Goal: Check status: Check status

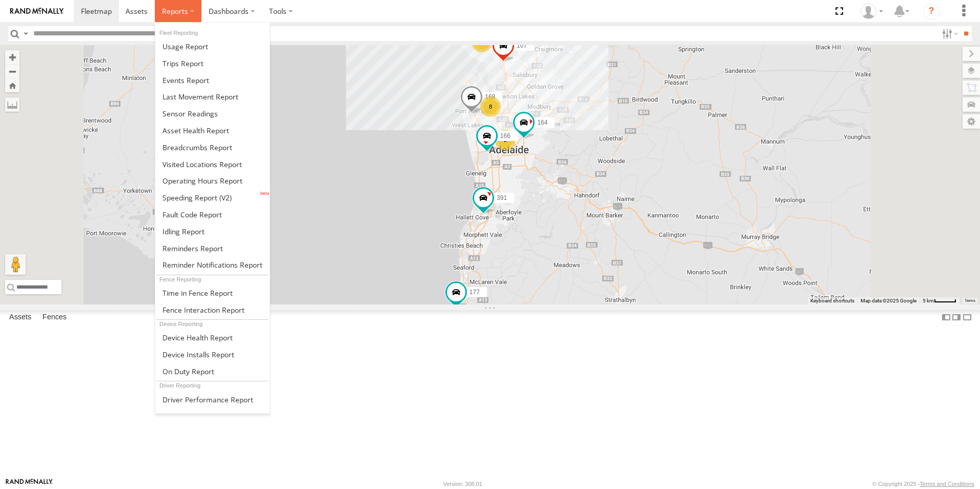
click at [178, 12] on span at bounding box center [175, 11] width 26 height 10
click at [179, 152] on span at bounding box center [197, 147] width 70 height 10
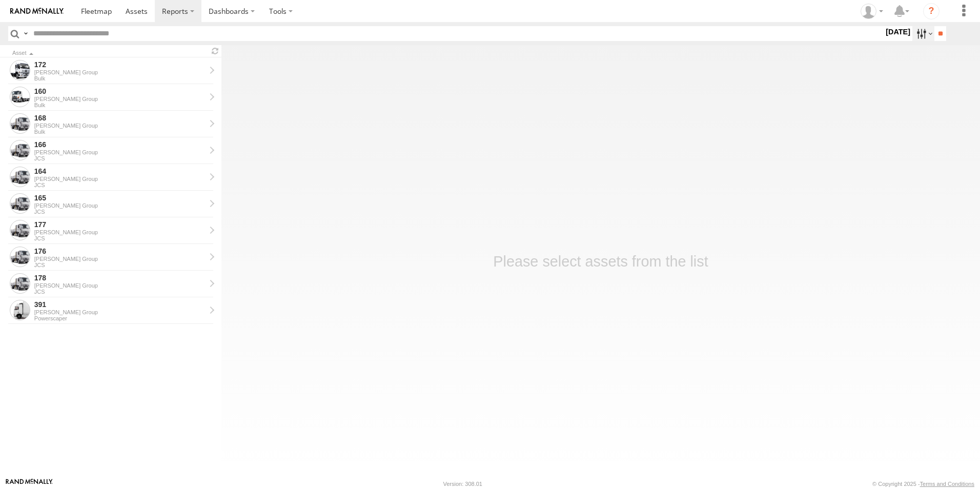
click at [916, 35] on label at bounding box center [923, 33] width 22 height 15
click at [0, 0] on label at bounding box center [0, 0] width 0 height 0
click at [939, 37] on input "**" at bounding box center [940, 33] width 12 height 15
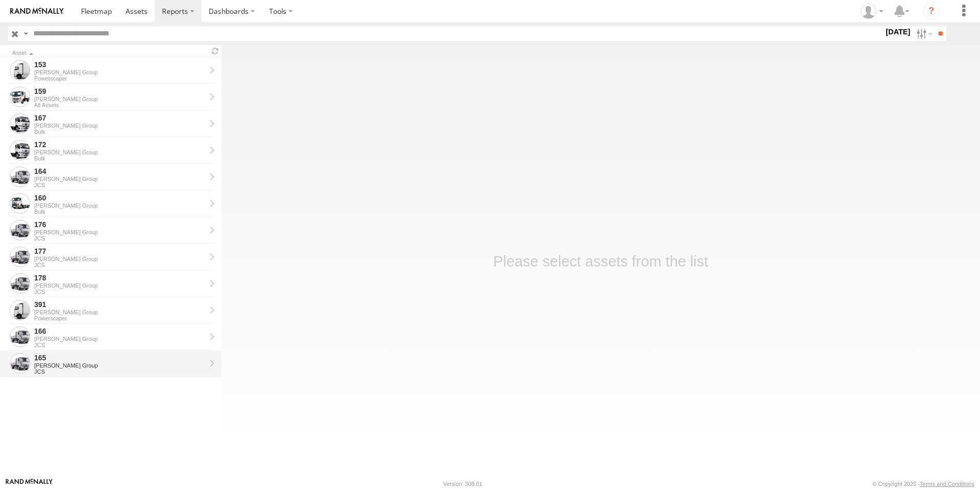
click at [44, 365] on div "[PERSON_NAME] Group" at bounding box center [119, 365] width 171 height 6
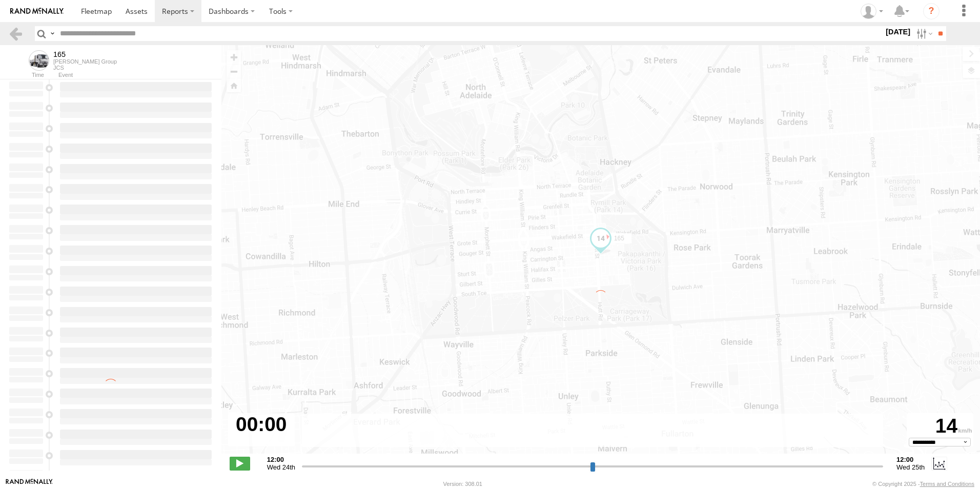
type input "**********"
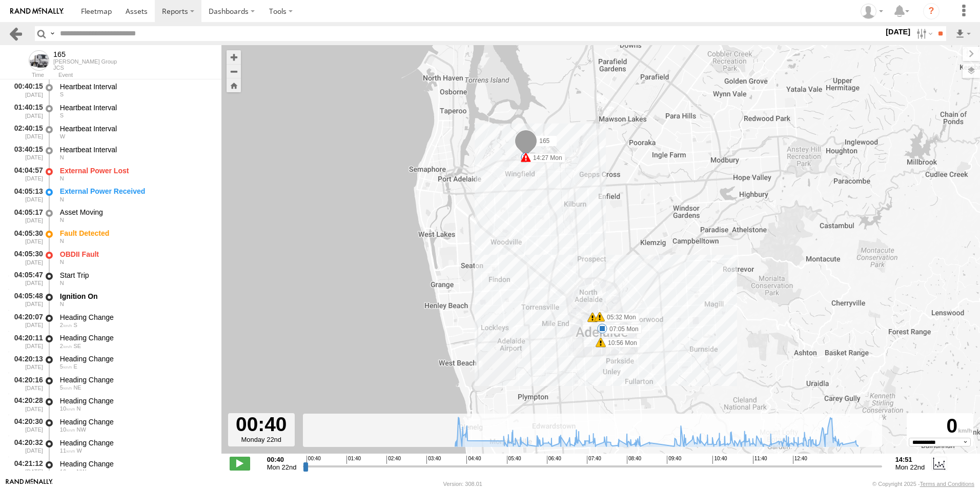
click at [21, 35] on link at bounding box center [15, 33] width 15 height 15
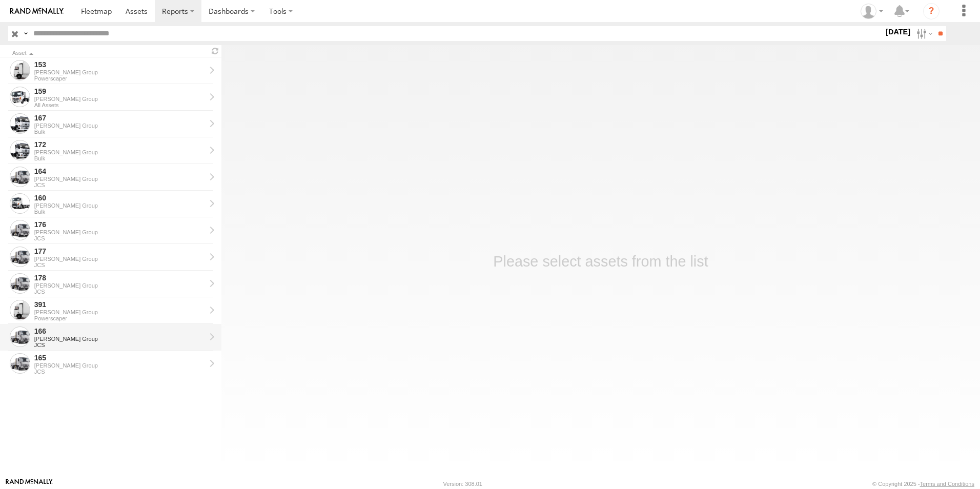
click at [64, 337] on div "[PERSON_NAME] Group" at bounding box center [119, 339] width 171 height 6
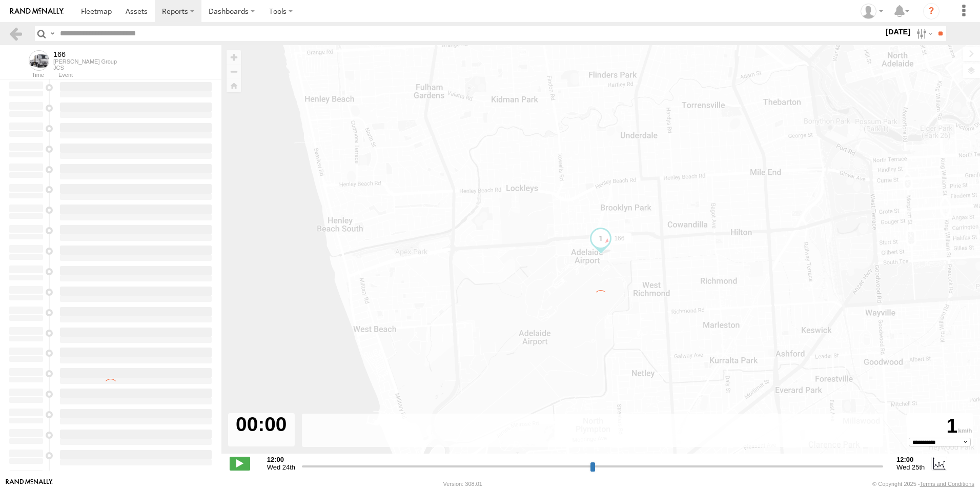
type input "**********"
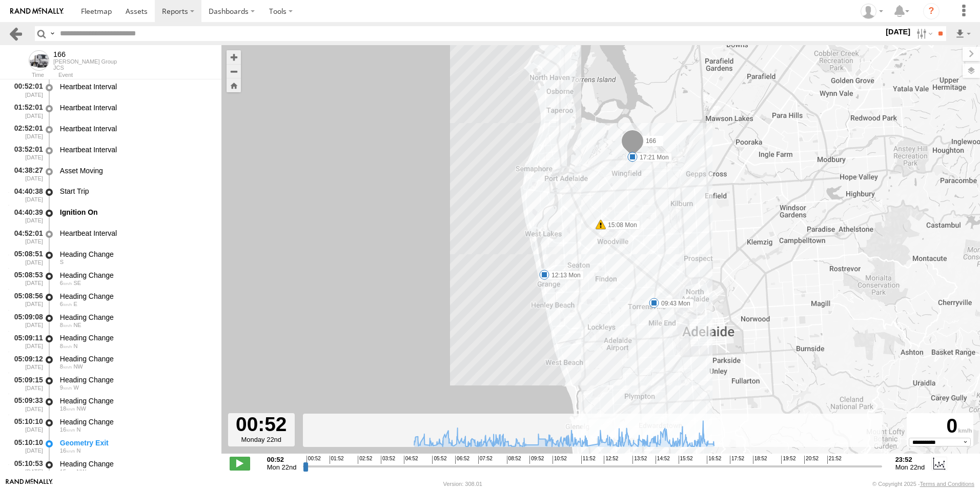
click at [20, 32] on link at bounding box center [15, 33] width 15 height 15
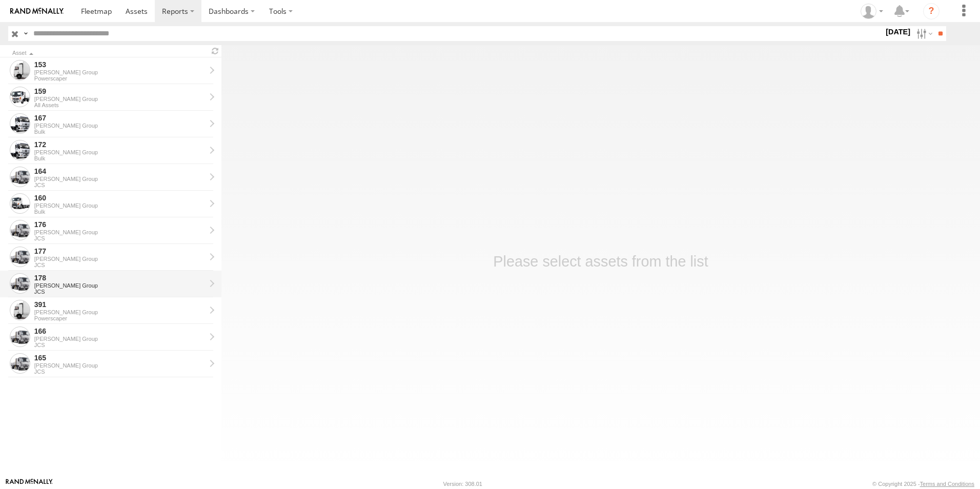
click at [45, 286] on div "[PERSON_NAME] Group" at bounding box center [119, 285] width 171 height 6
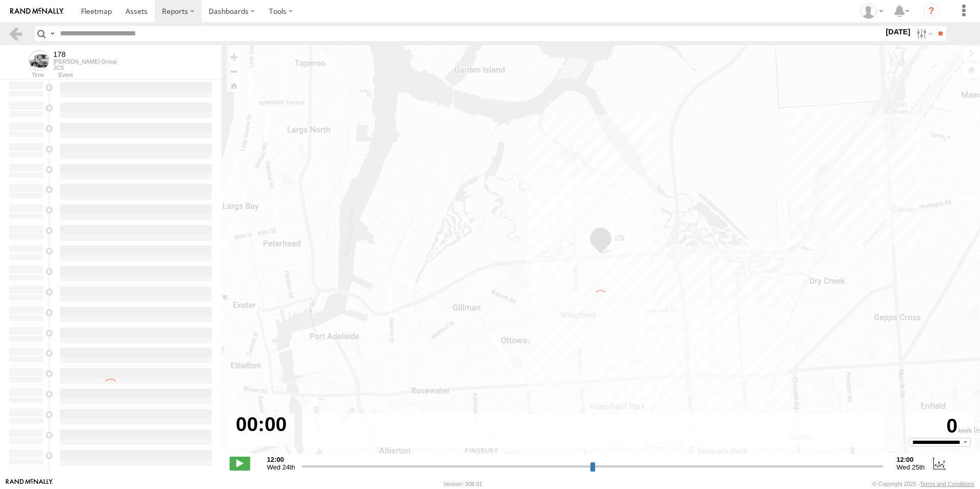
type input "**********"
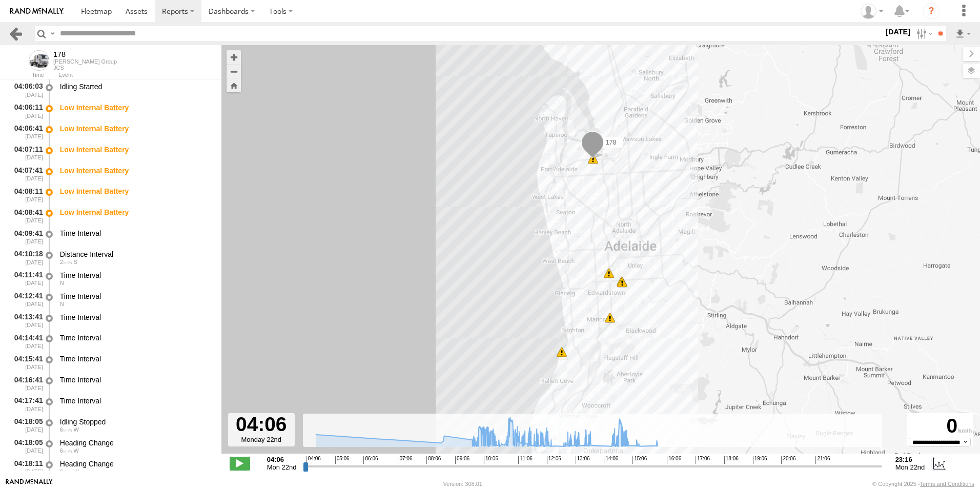
click at [15, 34] on link at bounding box center [15, 33] width 15 height 15
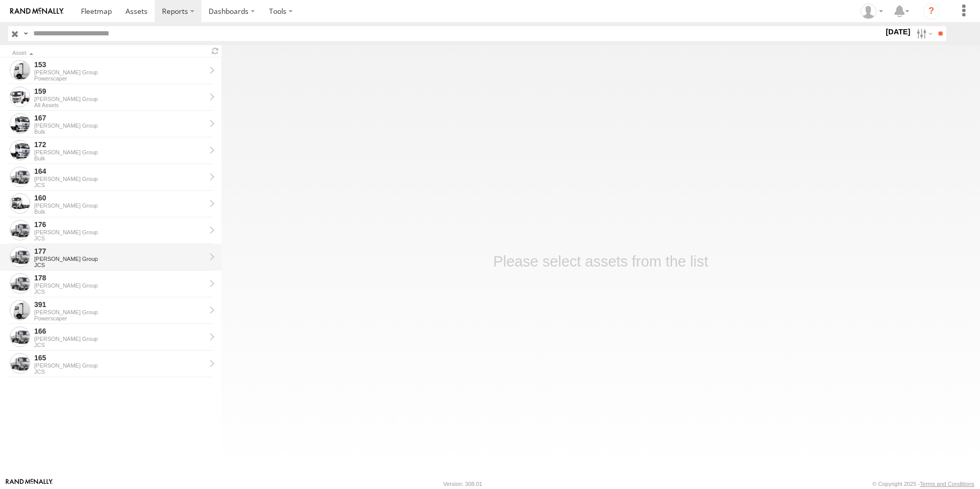
click at [59, 256] on div "[PERSON_NAME] Group" at bounding box center [119, 259] width 171 height 6
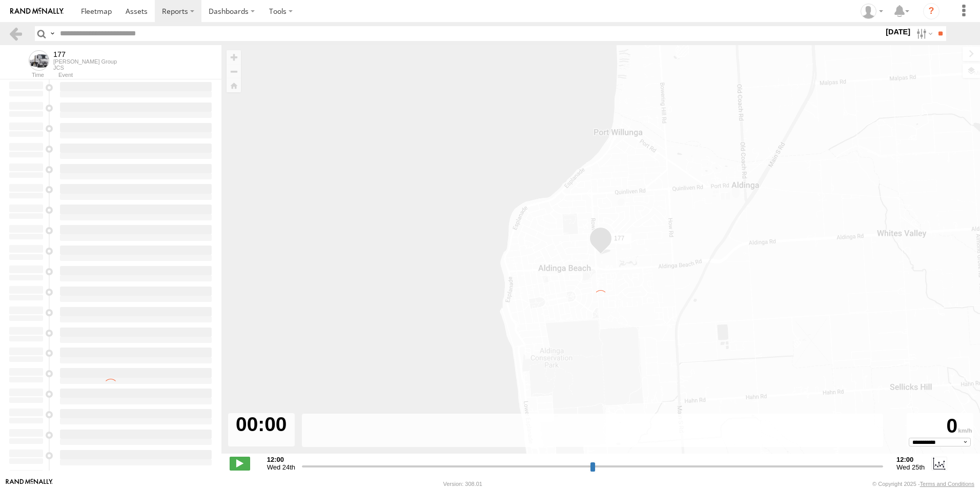
type input "**********"
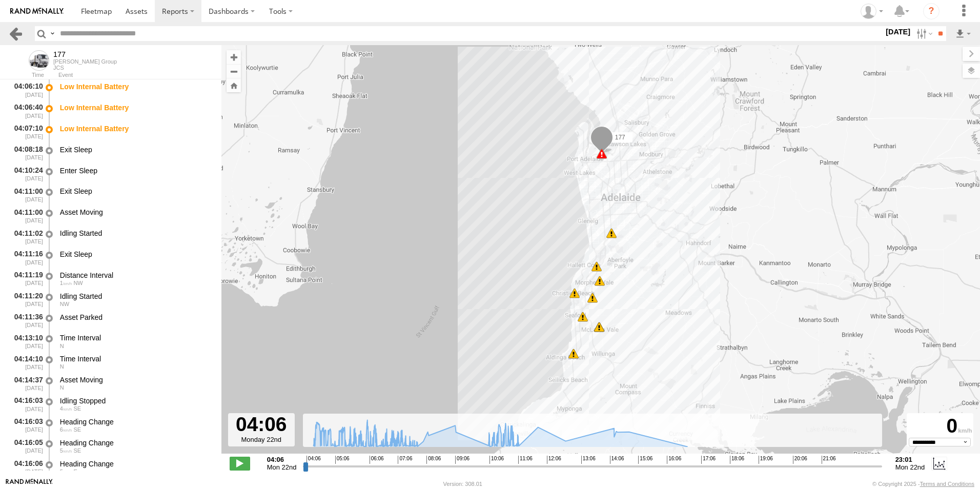
click at [14, 31] on link at bounding box center [15, 33] width 15 height 15
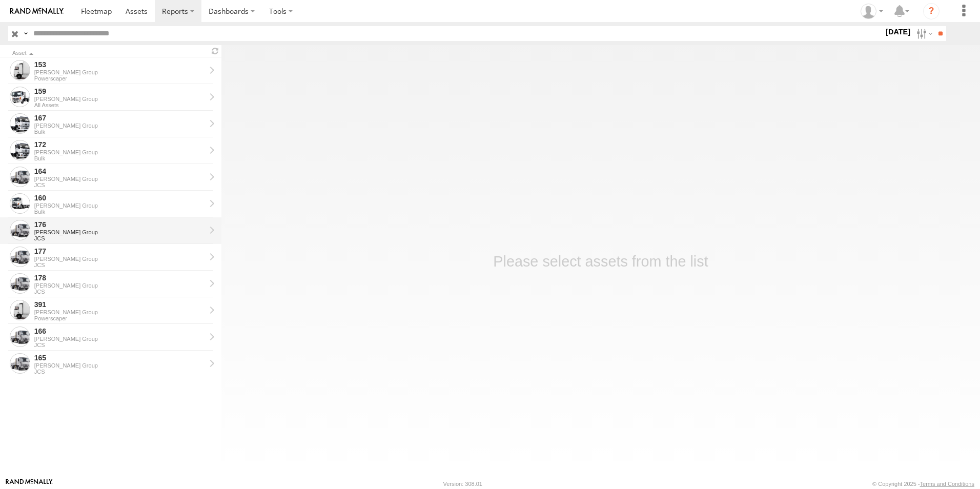
click at [47, 227] on div "176" at bounding box center [119, 224] width 171 height 9
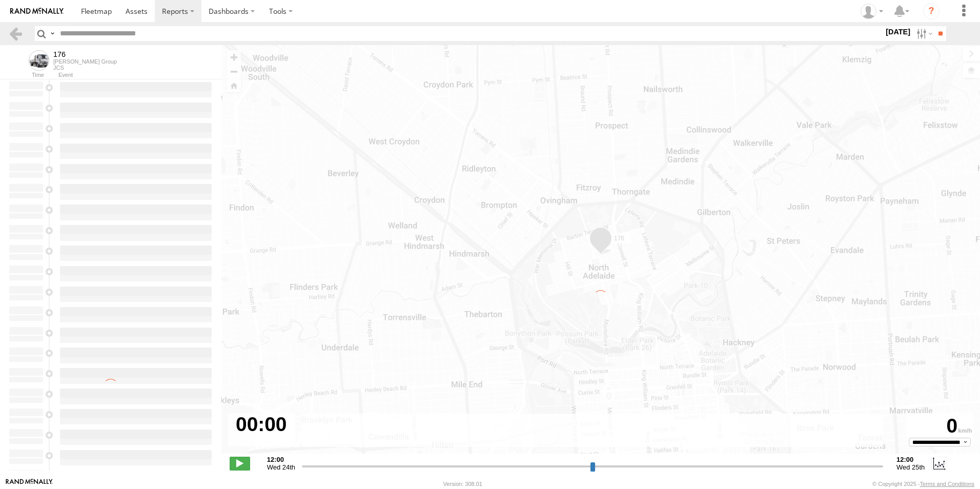
type input "**********"
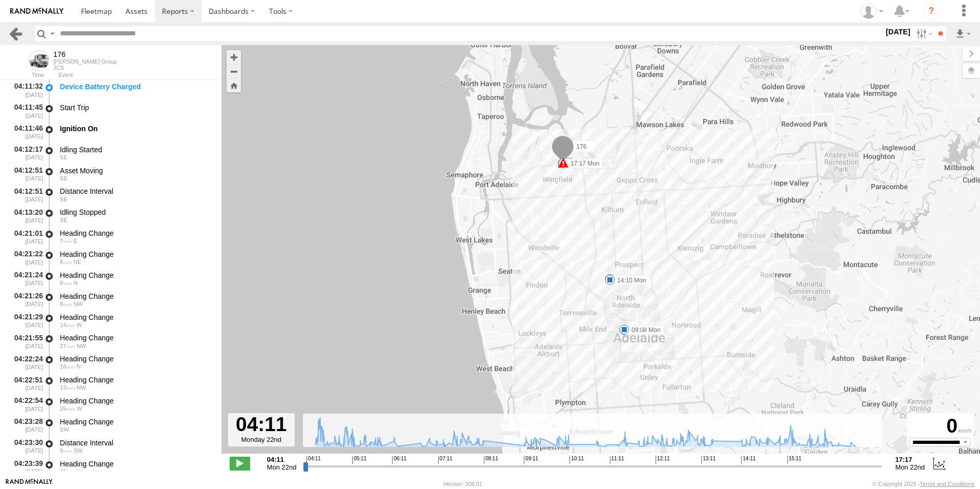
click at [11, 37] on link at bounding box center [15, 33] width 15 height 15
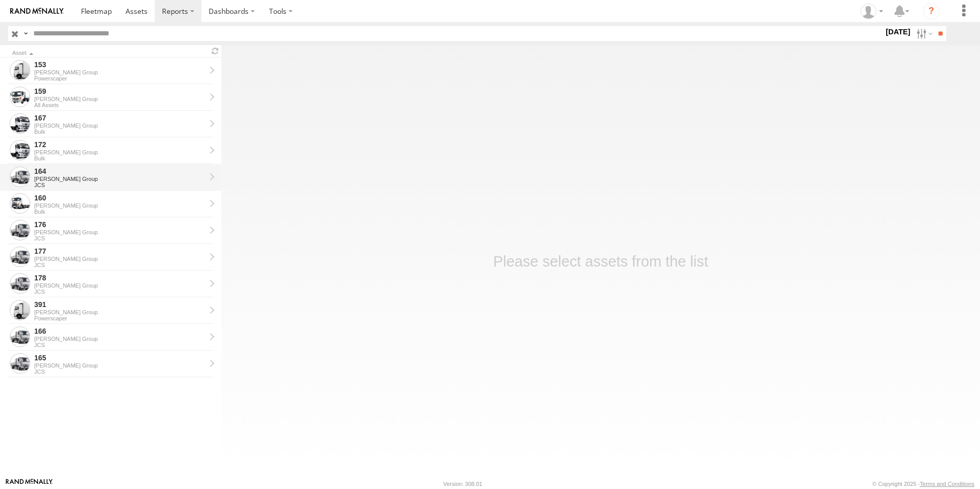
click at [56, 179] on div "[PERSON_NAME] Group" at bounding box center [119, 179] width 171 height 6
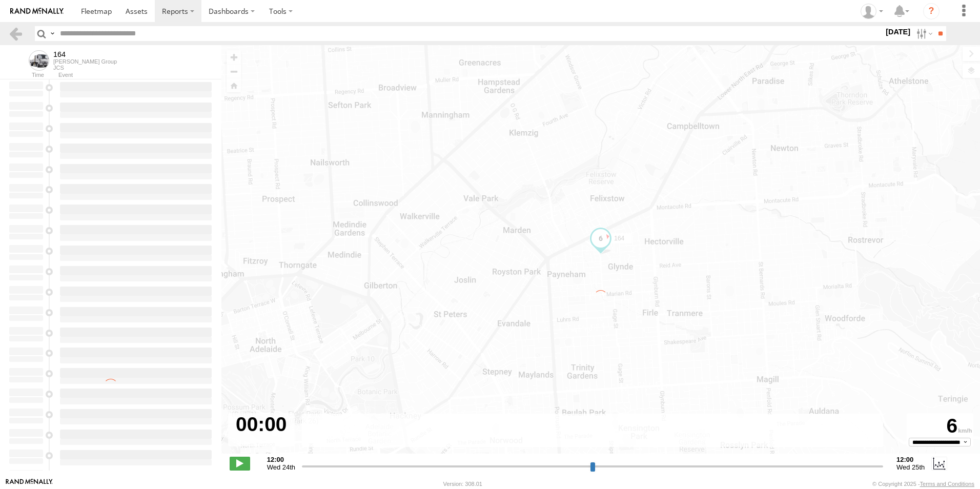
type input "**********"
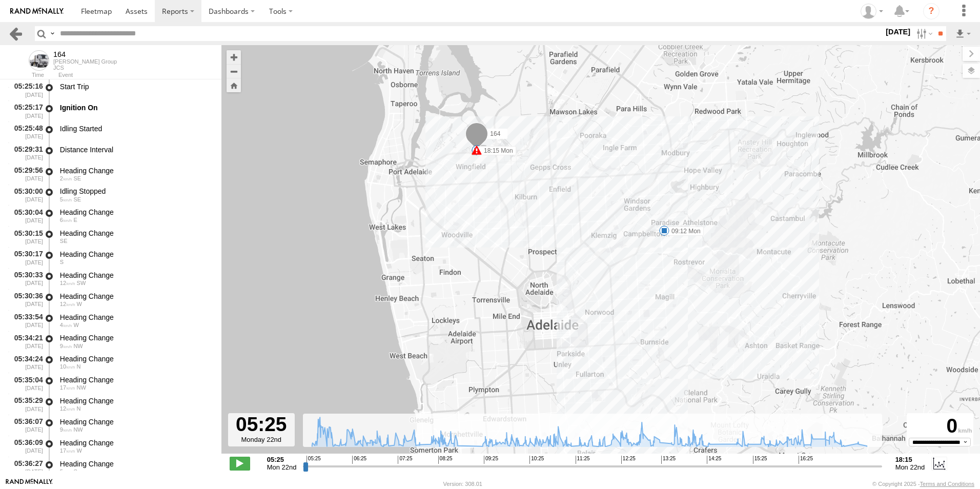
click at [12, 37] on link at bounding box center [15, 33] width 15 height 15
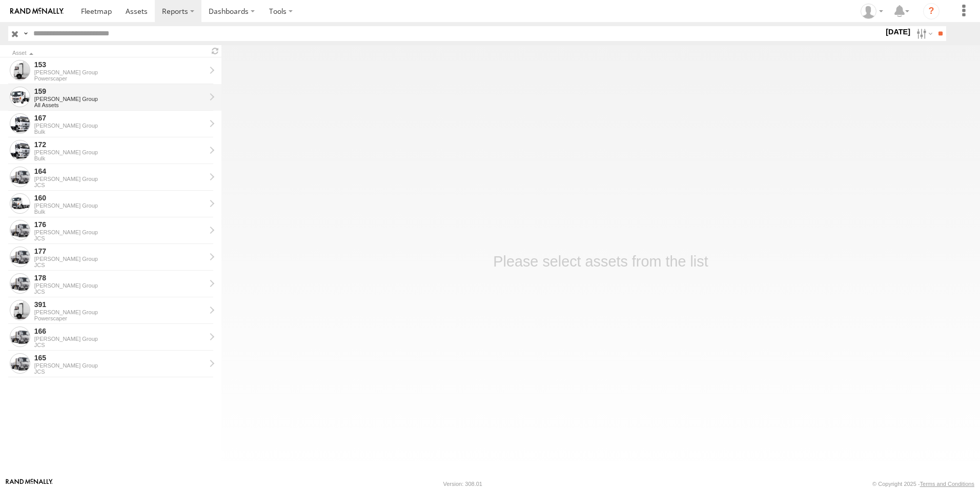
click at [55, 101] on div "[PERSON_NAME] Group" at bounding box center [119, 99] width 171 height 6
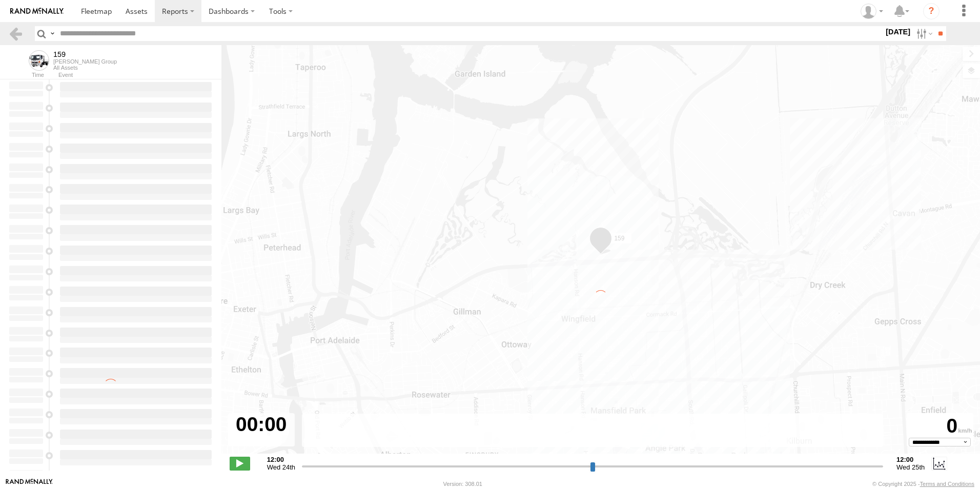
type input "**********"
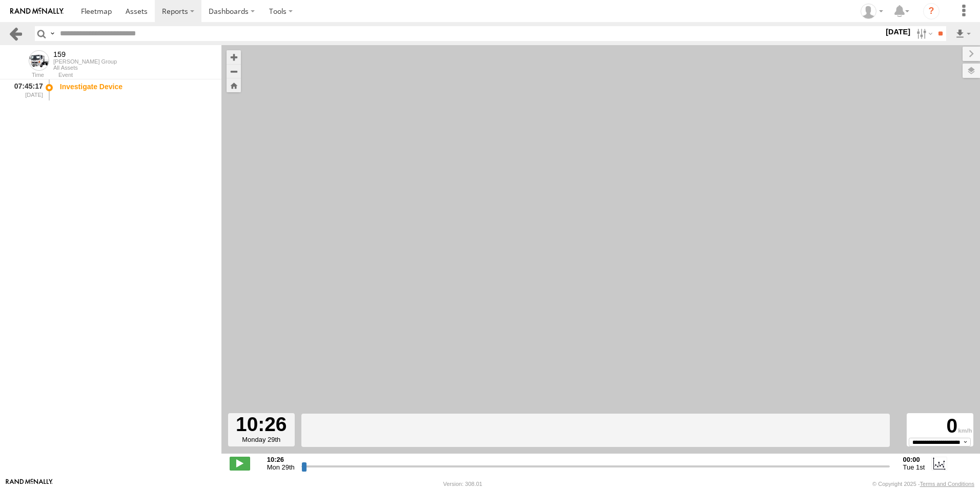
click at [20, 36] on link at bounding box center [15, 33] width 15 height 15
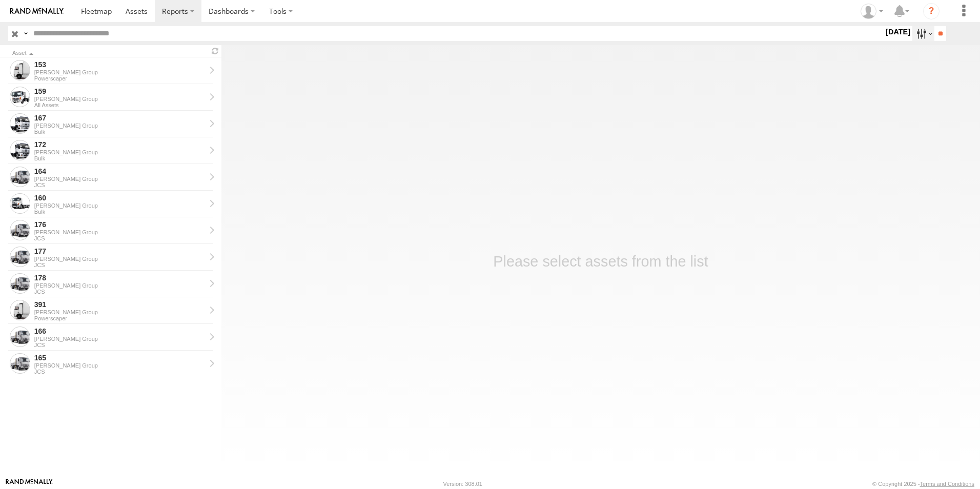
click at [912, 32] on label at bounding box center [923, 33] width 22 height 15
click at [0, 0] on label at bounding box center [0, 0] width 0 height 0
click at [934, 39] on input "**" at bounding box center [940, 33] width 12 height 15
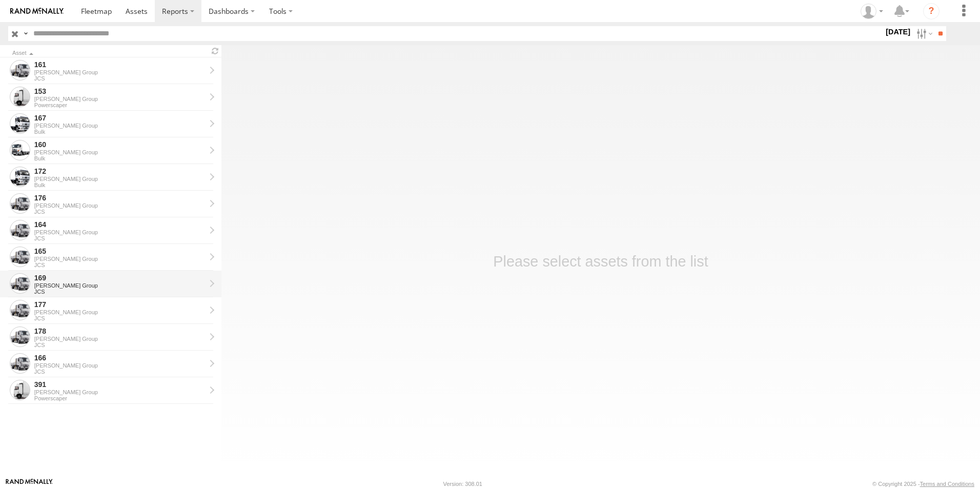
click at [64, 285] on div "[PERSON_NAME] Group" at bounding box center [119, 285] width 171 height 6
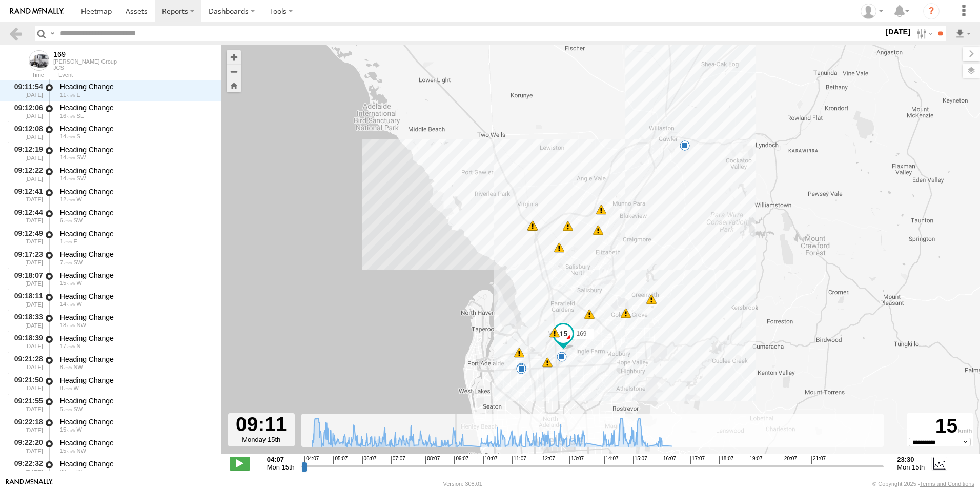
drag, startPoint x: 313, startPoint y: 467, endPoint x: 454, endPoint y: 463, distance: 140.9
click at [454, 463] on input "range" at bounding box center [592, 466] width 582 height 10
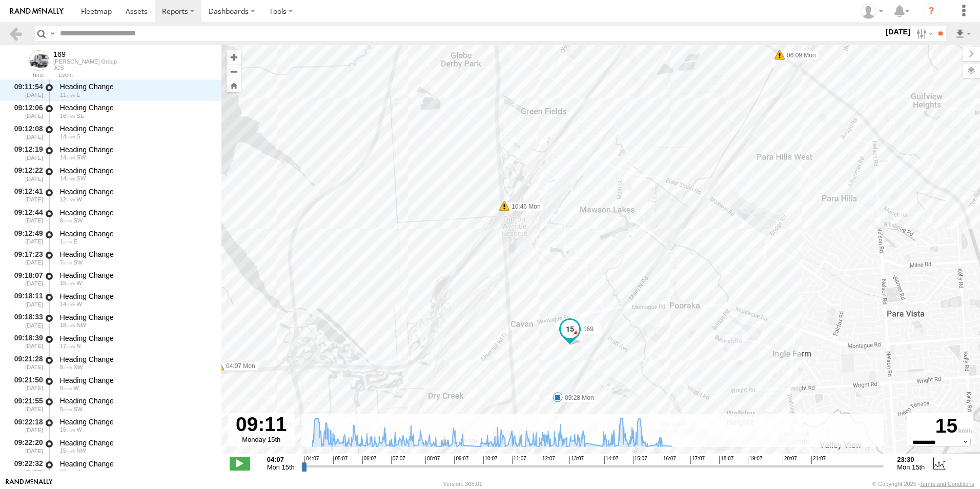
drag, startPoint x: 555, startPoint y: 373, endPoint x: 579, endPoint y: 276, distance: 100.2
click at [579, 276] on div "169 04:07 Mon 04:33 Mon 04:33 Mon 06:09 Mon 06:48 Mon 07:19 Mon 09:28 Mon 10:36…" at bounding box center [600, 254] width 758 height 419
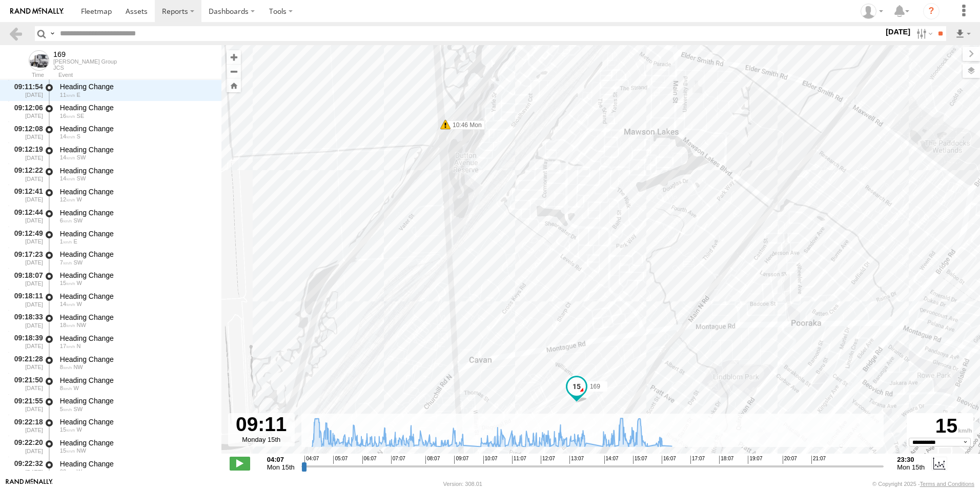
drag, startPoint x: 581, startPoint y: 250, endPoint x: 588, endPoint y: 327, distance: 77.6
click at [588, 327] on div "169 04:07 Mon 04:33 Mon 04:33 Mon 06:09 Mon 06:48 Mon 07:19 Mon 09:28 Mon 10:36…" at bounding box center [600, 254] width 758 height 419
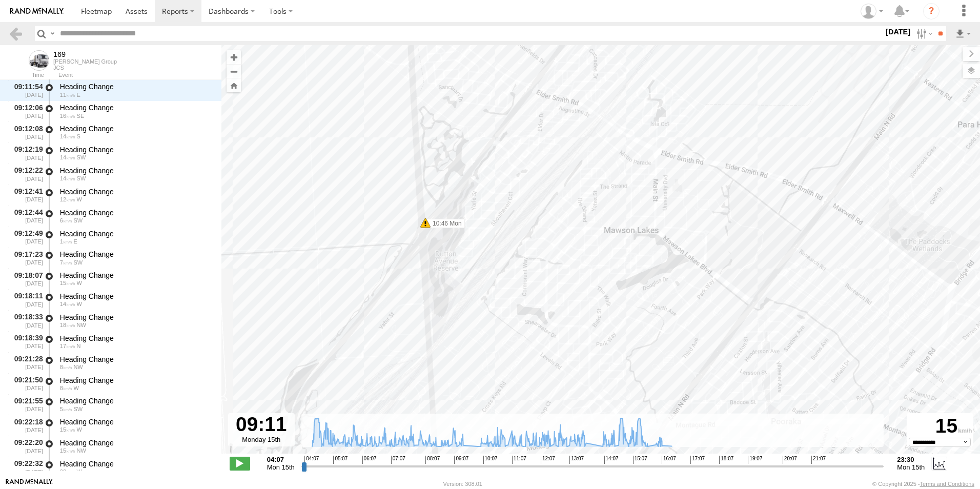
drag, startPoint x: 625, startPoint y: 294, endPoint x: 620, endPoint y: 316, distance: 23.0
click at [620, 316] on div "169 04:07 Mon 04:33 Mon 04:33 Mon 06:09 Mon 06:48 Mon 07:19 Mon 09:28 Mon 10:36…" at bounding box center [600, 254] width 758 height 419
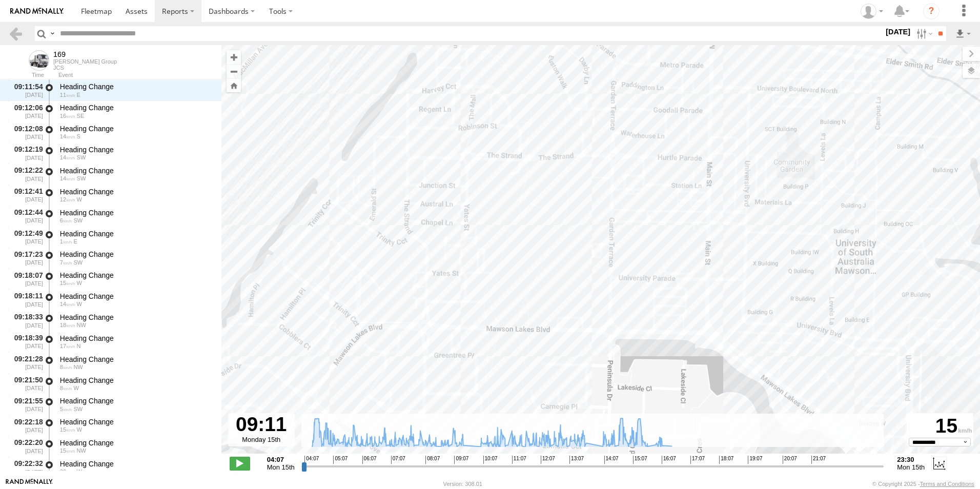
drag, startPoint x: 692, startPoint y: 259, endPoint x: 685, endPoint y: 344, distance: 84.8
click at [685, 344] on div "169 04:07 Mon 04:33 Mon 04:33 Mon 06:09 Mon 06:48 Mon 07:19 Mon 09:28 Mon 10:36…" at bounding box center [600, 254] width 758 height 419
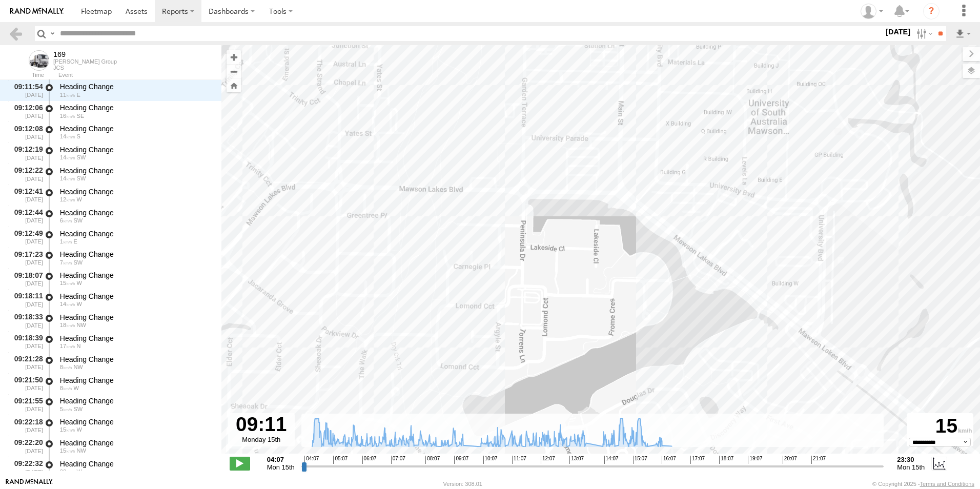
drag, startPoint x: 664, startPoint y: 309, endPoint x: 583, endPoint y: 194, distance: 140.7
click at [581, 193] on div "169 04:07 Mon 04:33 Mon 04:33 Mon 06:09 Mon 06:48 Mon 07:19 Mon 09:28 Mon 10:36…" at bounding box center [600, 254] width 758 height 419
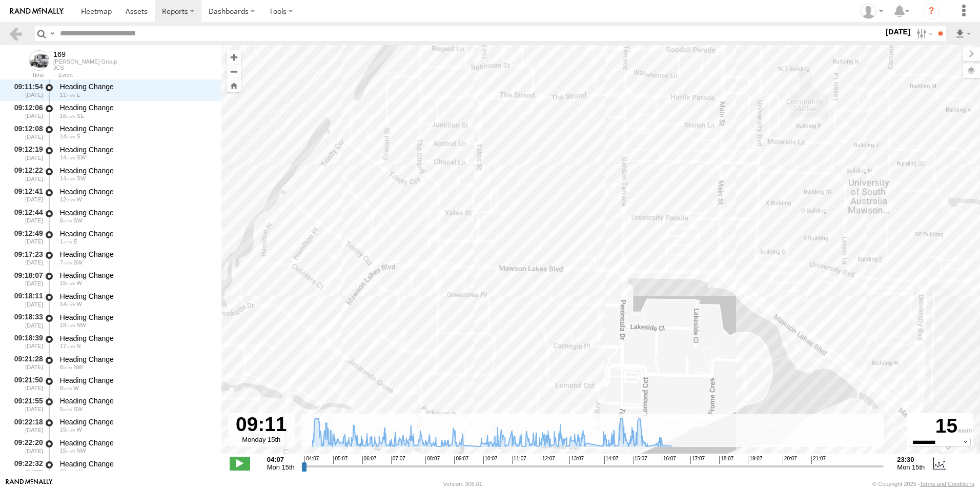
drag, startPoint x: 846, startPoint y: 217, endPoint x: 948, endPoint y: 300, distance: 131.1
click at [948, 300] on div "169 04:07 Mon 04:33 Mon 04:33 Mon 06:09 Mon 06:48 Mon 07:19 Mon 09:28 Mon 10:36…" at bounding box center [600, 254] width 758 height 419
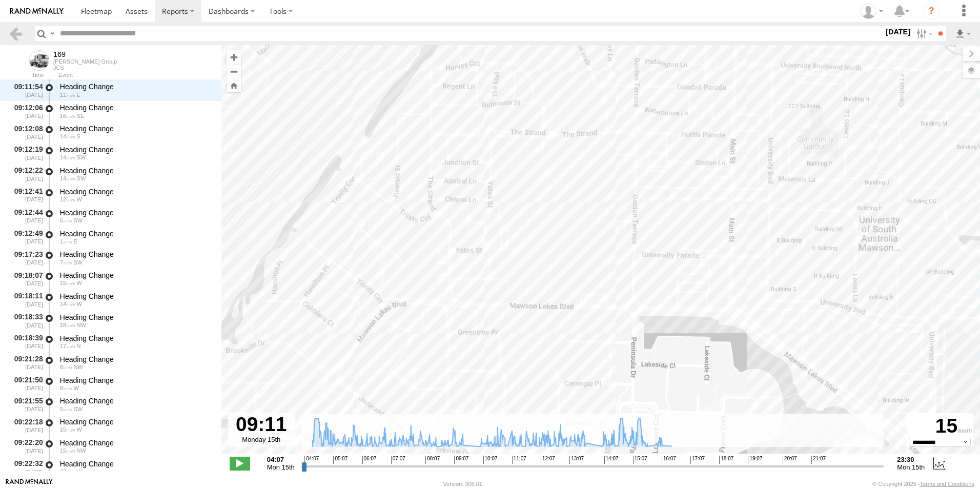
drag, startPoint x: 727, startPoint y: 166, endPoint x: 721, endPoint y: 171, distance: 7.6
click at [721, 171] on div "169 04:07 Mon 04:33 Mon 04:33 Mon 06:09 Mon 06:48 Mon 07:19 Mon 09:28 Mon 10:36…" at bounding box center [600, 254] width 758 height 419
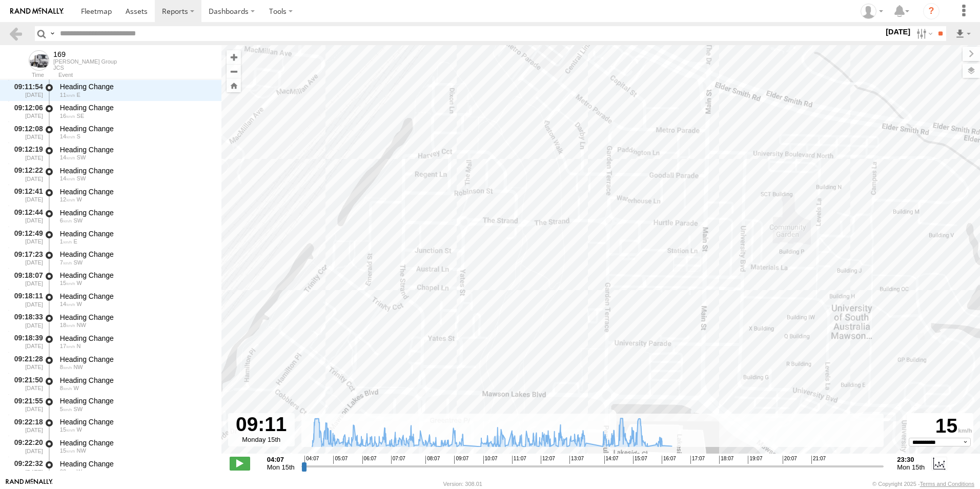
drag, startPoint x: 689, startPoint y: 272, endPoint x: 661, endPoint y: 363, distance: 94.8
click at [661, 363] on div "169 04:07 Mon 04:33 Mon 04:33 Mon 06:09 Mon 06:48 Mon 07:19 Mon 09:28 Mon 10:36…" at bounding box center [600, 254] width 758 height 419
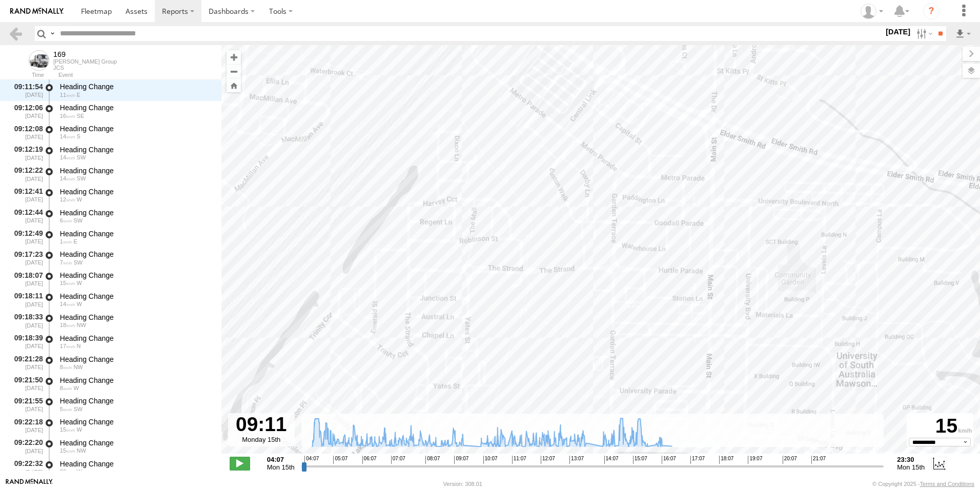
drag, startPoint x: 723, startPoint y: 199, endPoint x: 722, endPoint y: 215, distance: 15.9
click at [722, 215] on div "169 04:07 Mon 04:33 Mon 04:33 Mon 06:09 Mon 06:48 Mon 07:19 Mon 09:28 Mon 10:36…" at bounding box center [600, 254] width 758 height 419
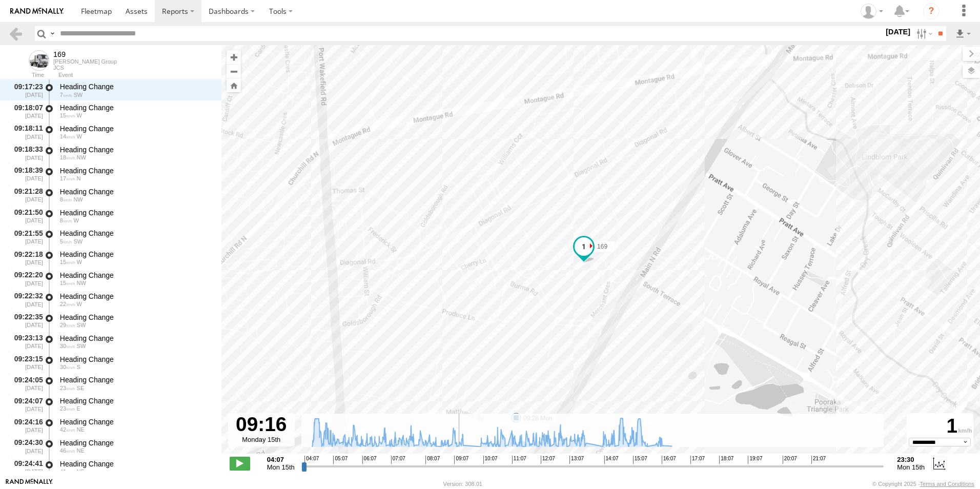
drag, startPoint x: 454, startPoint y: 466, endPoint x: 450, endPoint y: 470, distance: 5.4
click at [456, 468] on input "range" at bounding box center [592, 466] width 582 height 10
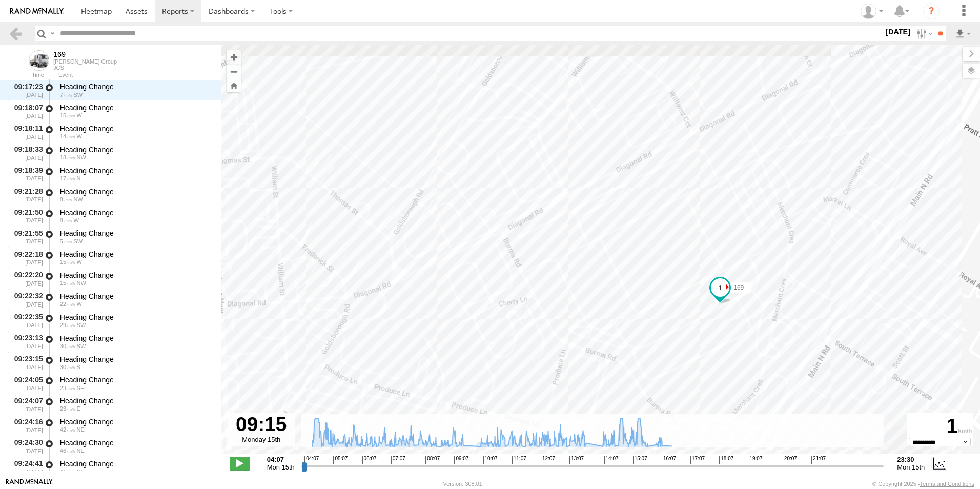
drag, startPoint x: 599, startPoint y: 325, endPoint x: 623, endPoint y: 321, distance: 24.3
click at [717, 345] on div "169 04:07 Mon 04:33 Mon 04:33 Mon 06:09 Mon 06:48 Mon 07:19 Mon 09:28 Mon 10:36…" at bounding box center [600, 254] width 758 height 419
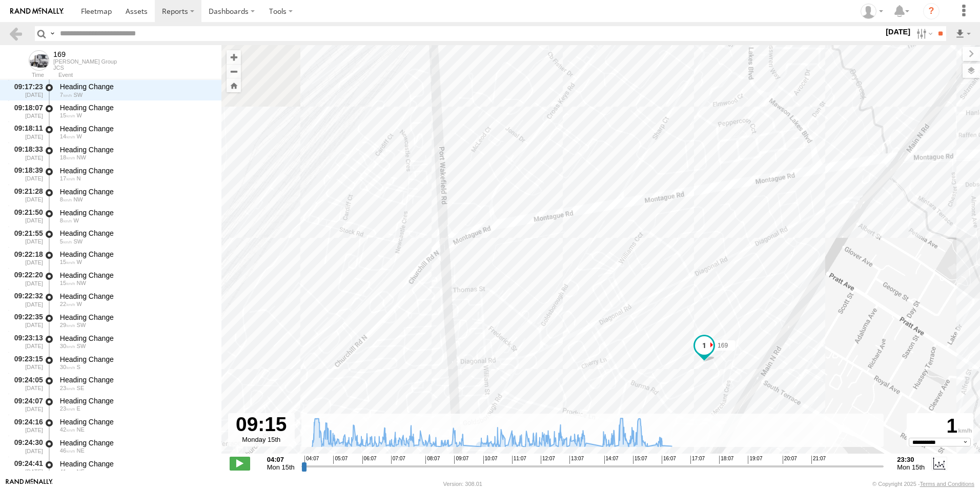
drag, startPoint x: 612, startPoint y: 236, endPoint x: 659, endPoint y: 363, distance: 135.5
click at [659, 363] on div "169 04:07 Mon 04:33 Mon 04:33 Mon 06:09 Mon 06:48 Mon 07:19 Mon 09:28 Mon 10:36…" at bounding box center [600, 254] width 758 height 419
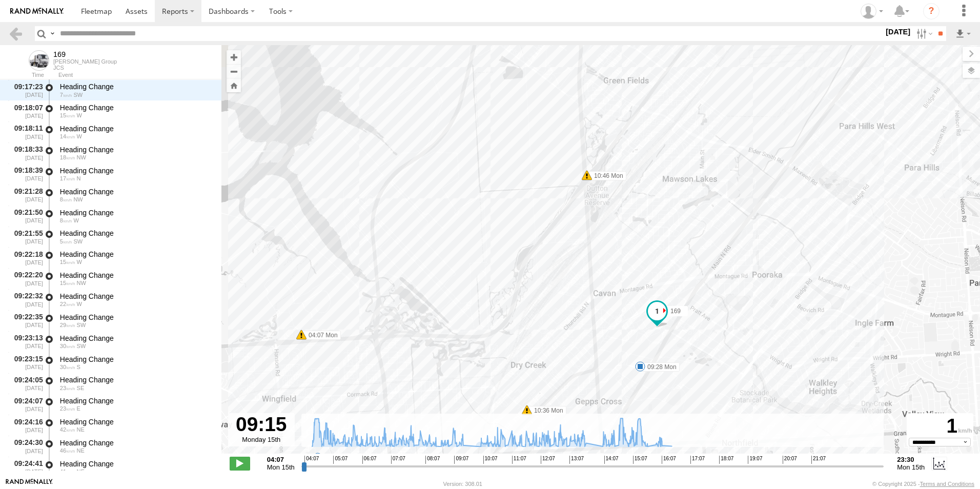
drag, startPoint x: 764, startPoint y: 203, endPoint x: 759, endPoint y: 232, distance: 29.7
click at [759, 232] on div "169 04:07 Mon 04:33 Mon 04:33 Mon 06:09 Mon 06:48 Mon 07:19 Mon 09:28 Mon 10:36…" at bounding box center [600, 254] width 758 height 419
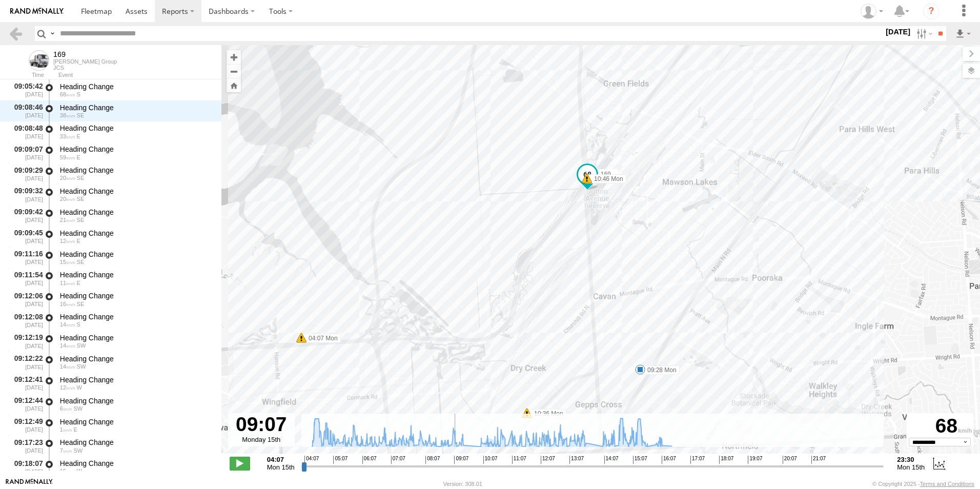
scroll to position [13313, 0]
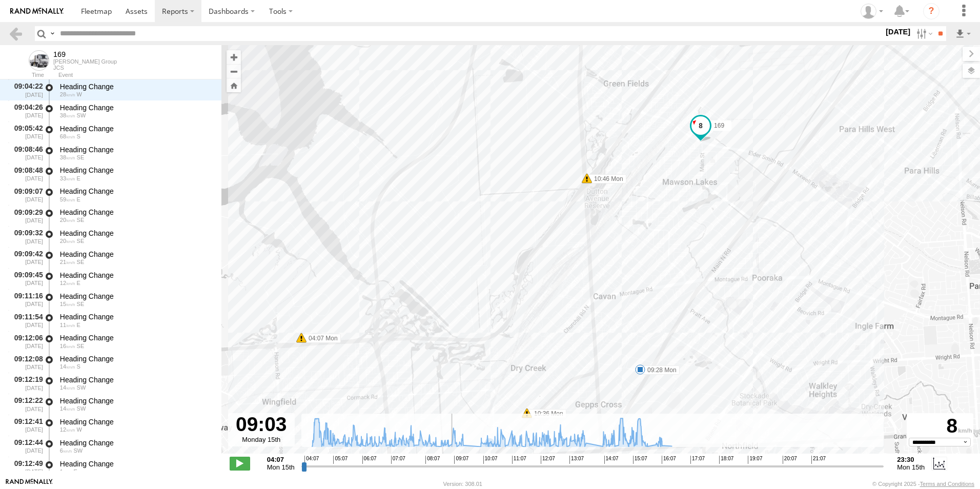
drag, startPoint x: 454, startPoint y: 467, endPoint x: 450, endPoint y: 460, distance: 8.3
click at [450, 462] on input "range" at bounding box center [592, 466] width 582 height 10
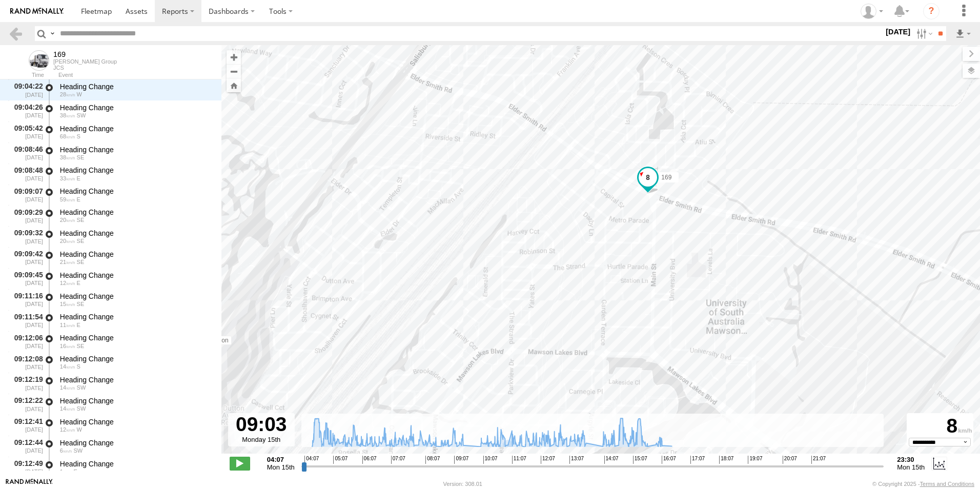
drag, startPoint x: 676, startPoint y: 132, endPoint x: 697, endPoint y: 216, distance: 86.5
click at [697, 217] on div "169 04:07 Mon 04:33 Mon 04:33 Mon 06:09 Mon 06:48 Mon 07:19 Mon 09:28 Mon 10:36…" at bounding box center [600, 254] width 758 height 419
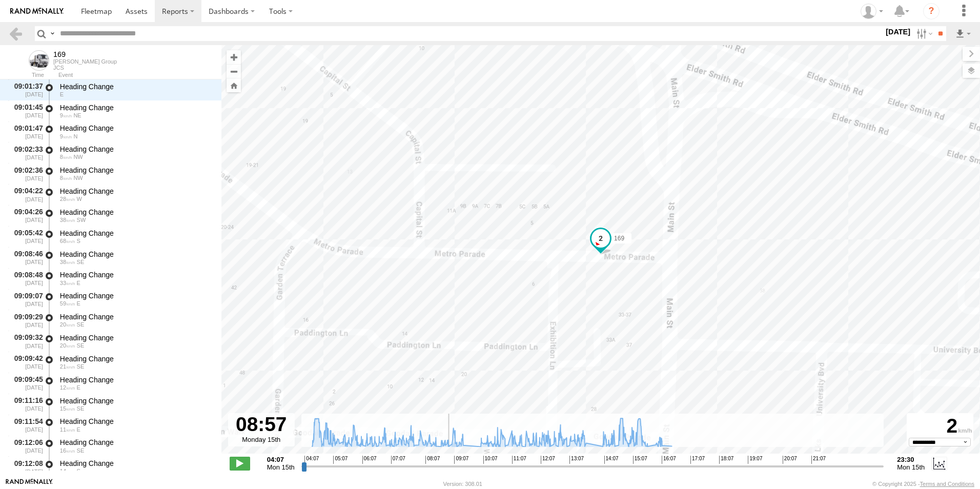
click at [447, 469] on input "range" at bounding box center [592, 466] width 582 height 10
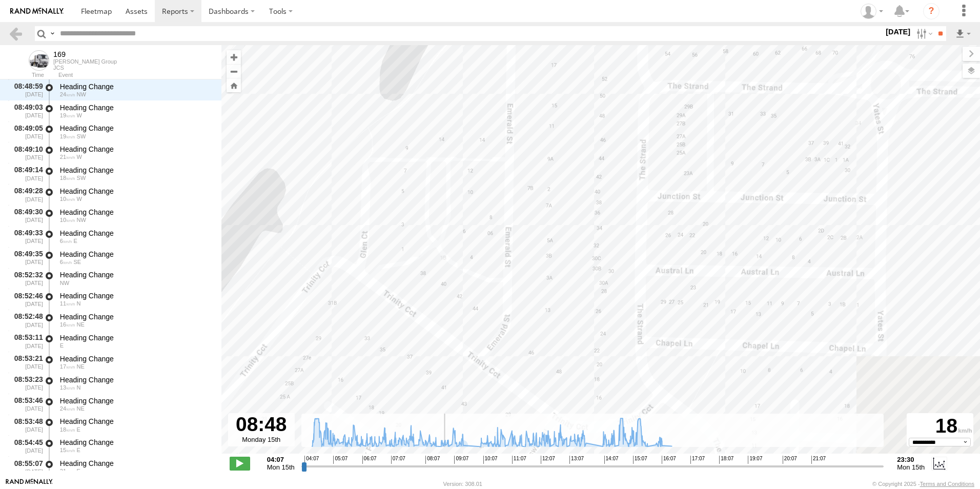
scroll to position [12455, 0]
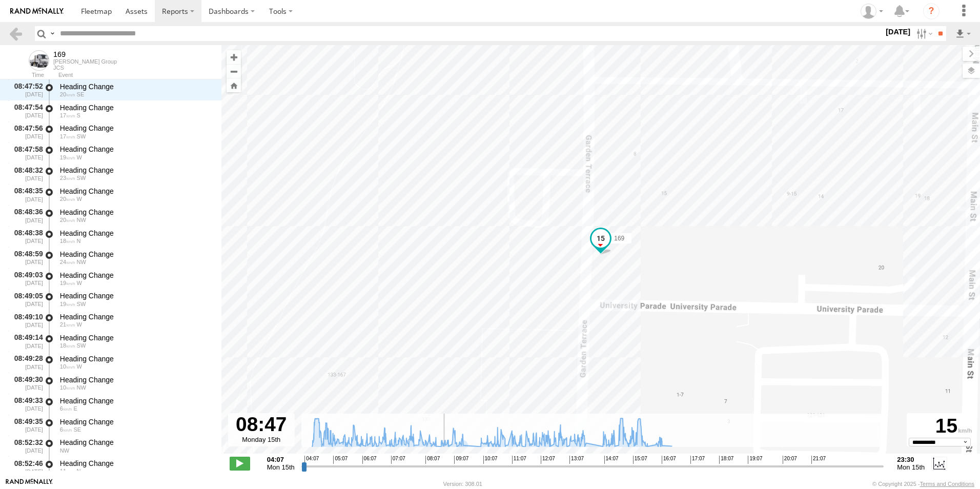
click at [442, 466] on input "range" at bounding box center [592, 466] width 582 height 10
click at [235, 461] on span at bounding box center [240, 462] width 20 height 13
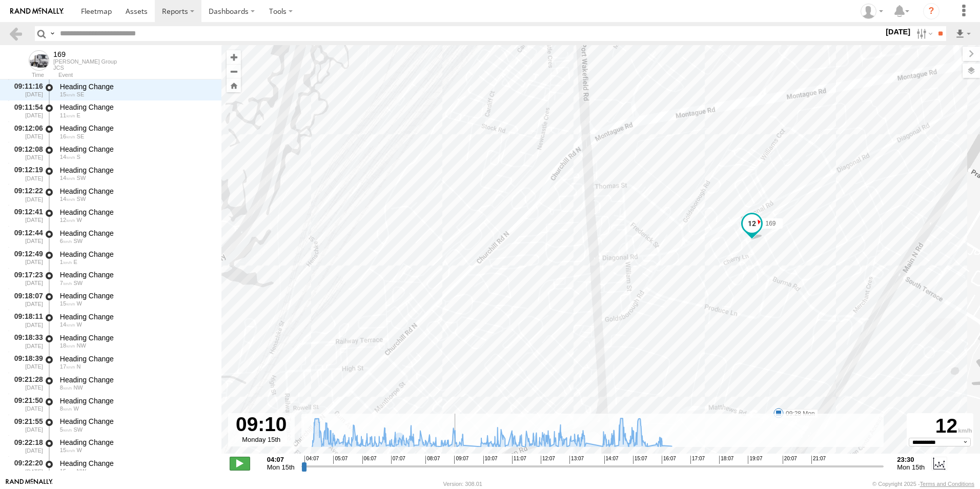
scroll to position [13523, 0]
click at [239, 463] on span at bounding box center [240, 462] width 20 height 13
type input "**********"
click at [14, 38] on link at bounding box center [15, 33] width 15 height 15
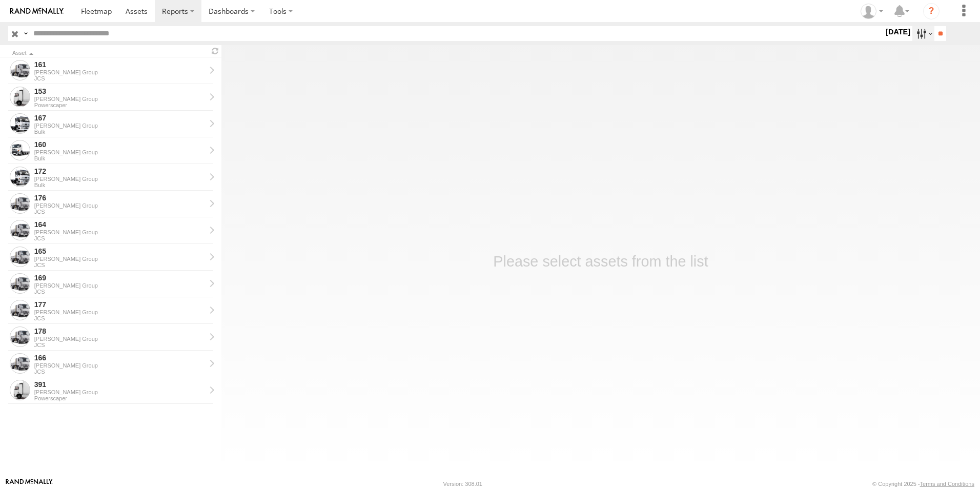
click at [913, 31] on label at bounding box center [923, 33] width 22 height 15
click at [0, 0] on label at bounding box center [0, 0] width 0 height 0
click at [939, 32] on input "**" at bounding box center [940, 33] width 12 height 15
click at [920, 33] on label at bounding box center [923, 33] width 22 height 15
click at [0, 0] on label at bounding box center [0, 0] width 0 height 0
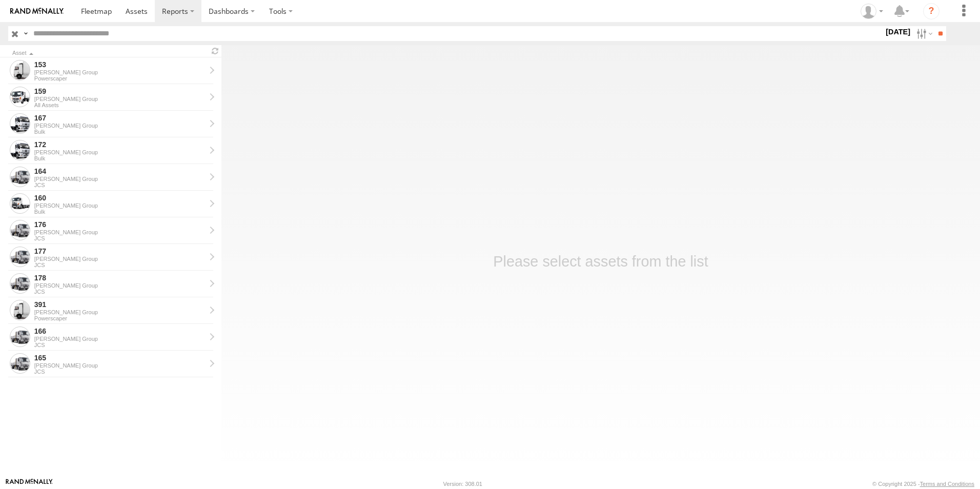
click at [0, 0] on label "Close" at bounding box center [0, 0] width 0 height 0
click at [934, 36] on input "**" at bounding box center [940, 33] width 12 height 15
click at [917, 33] on label at bounding box center [923, 33] width 22 height 15
click at [0, 0] on label at bounding box center [0, 0] width 0 height 0
click at [937, 38] on input "**" at bounding box center [940, 33] width 12 height 15
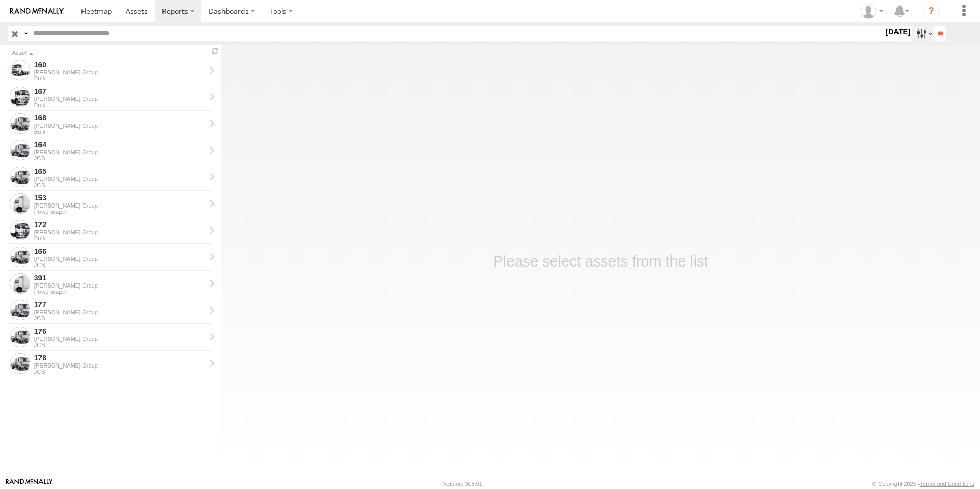
click at [917, 34] on label at bounding box center [923, 33] width 22 height 15
click at [0, 0] on label at bounding box center [0, 0] width 0 height 0
click at [937, 36] on input "**" at bounding box center [940, 33] width 12 height 15
click at [939, 35] on input "**" at bounding box center [940, 33] width 12 height 15
